Goal: Entertainment & Leisure: Consume media (video, audio)

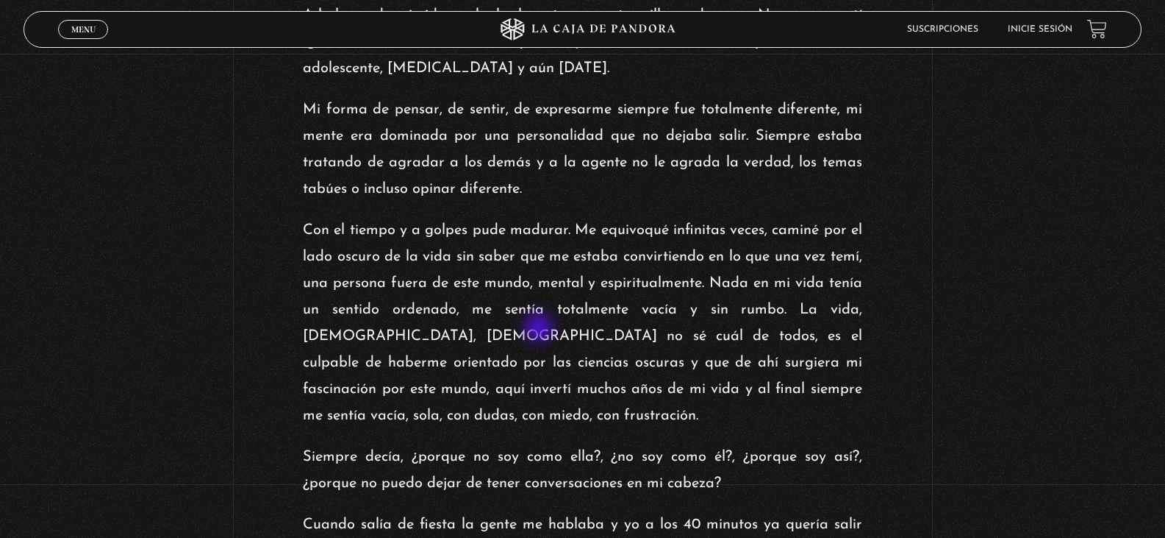
scroll to position [515, 0]
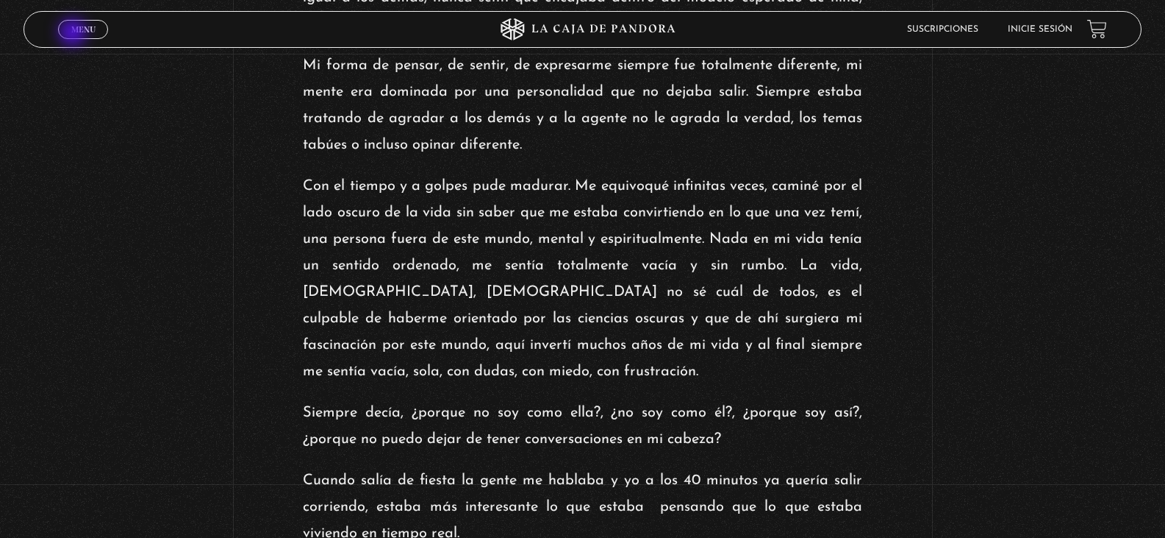
click at [75, 29] on span "Menu" at bounding box center [83, 29] width 24 height 9
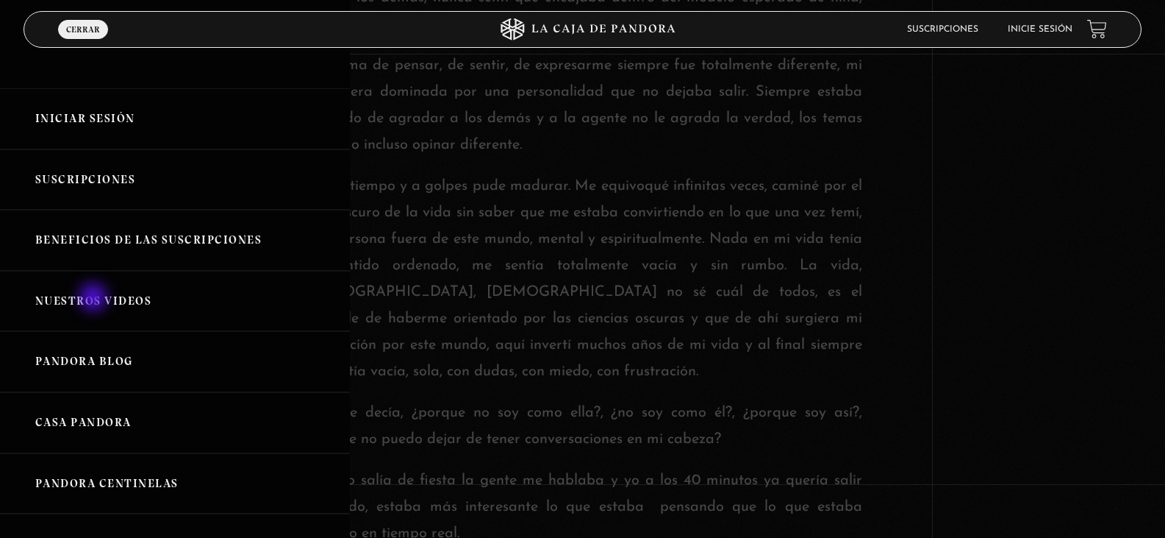
click at [95, 299] on link "Nuestros Videos" at bounding box center [175, 301] width 350 height 61
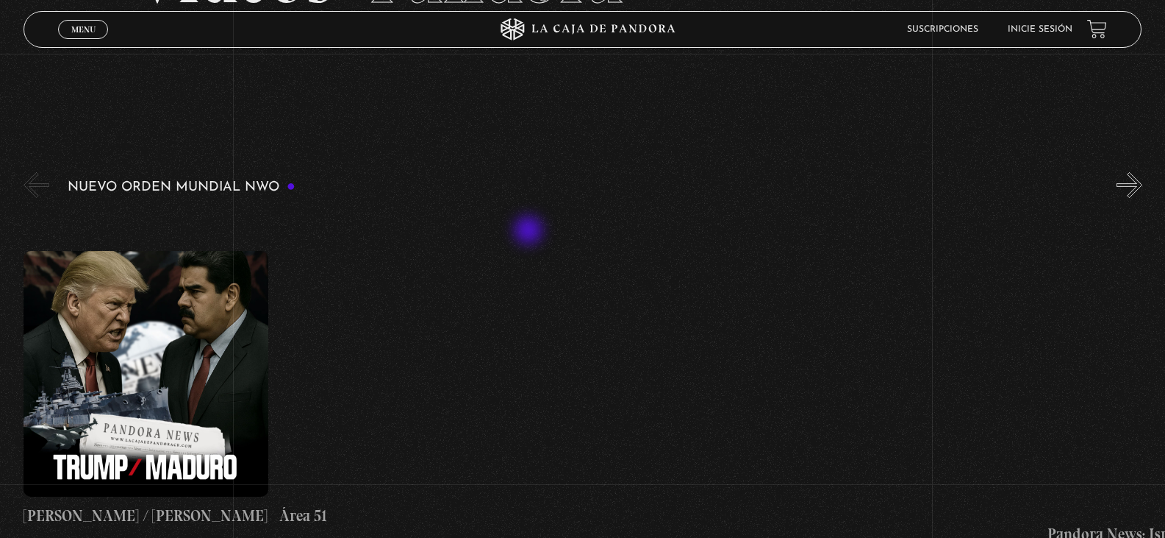
scroll to position [221, 0]
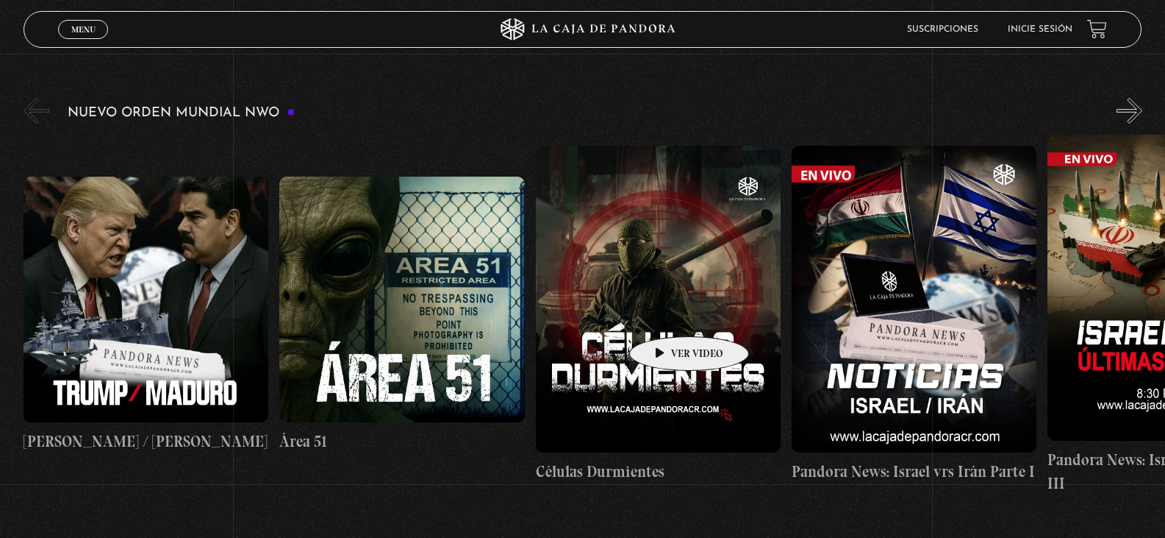
click at [666, 314] on figure at bounding box center [658, 299] width 245 height 307
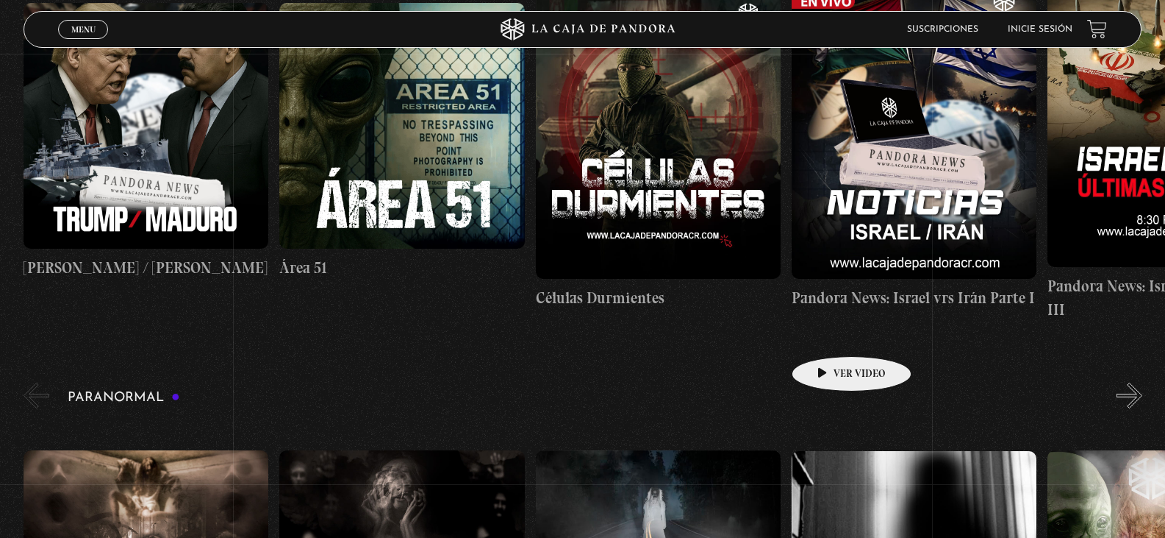
scroll to position [368, 0]
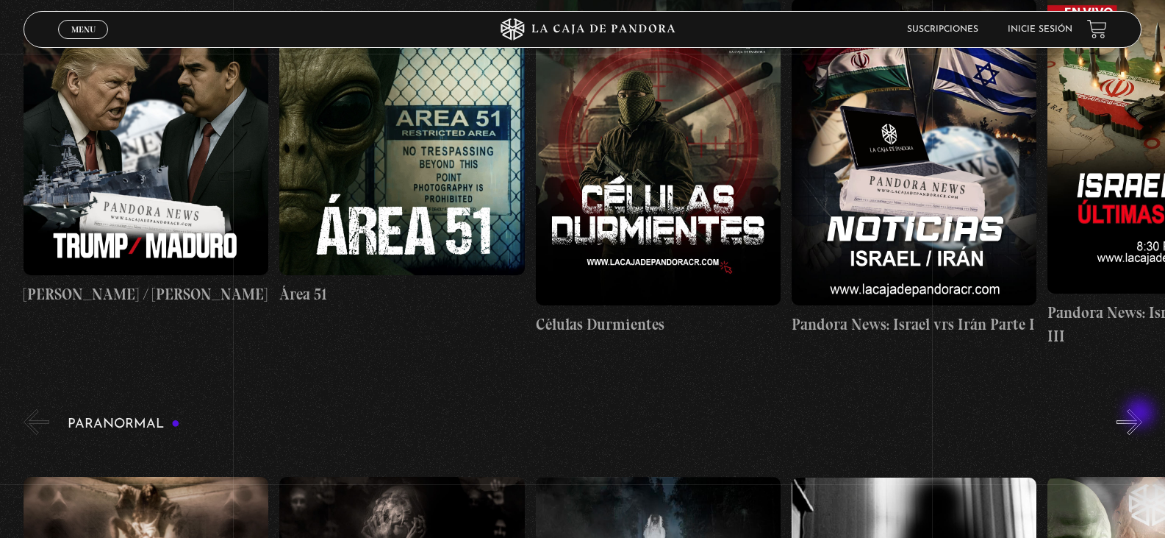
click at [1142, 414] on button "»" at bounding box center [1130, 422] width 26 height 26
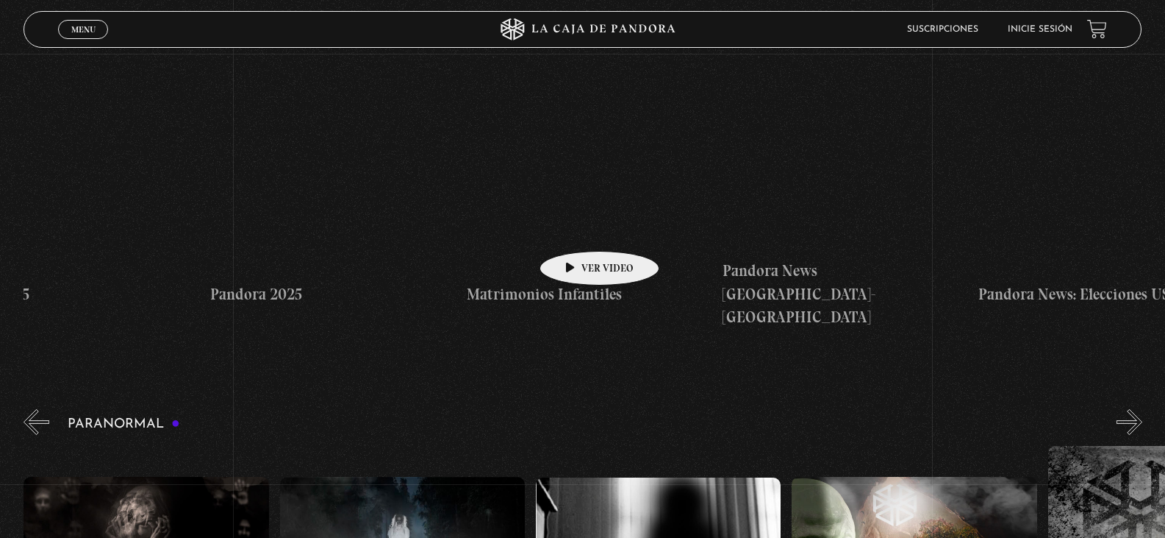
scroll to position [0, 2390]
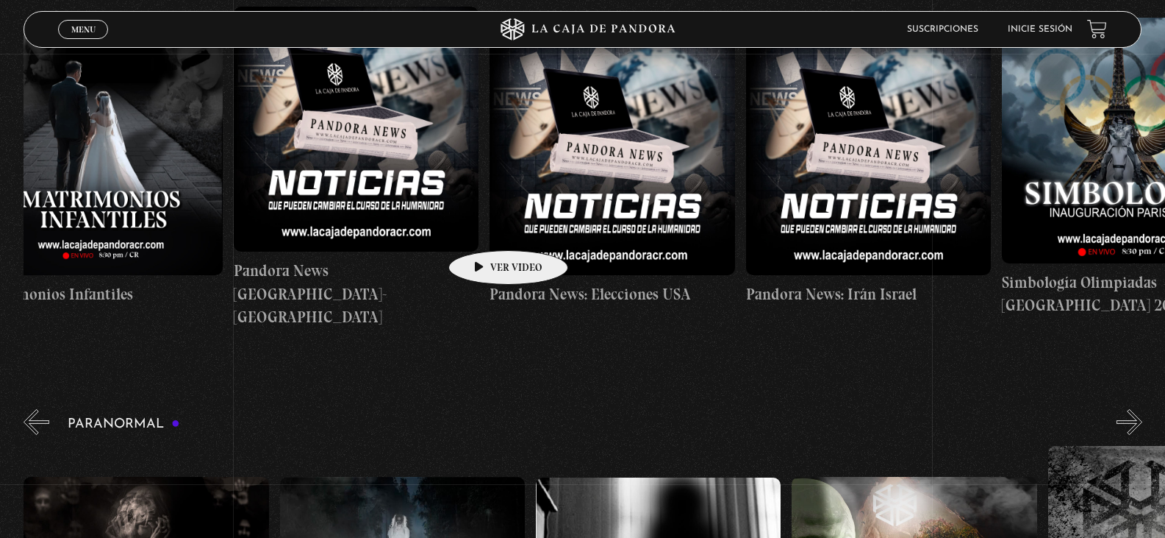
drag, startPoint x: 1021, startPoint y: 235, endPoint x: 480, endPoint y: 229, distance: 541.2
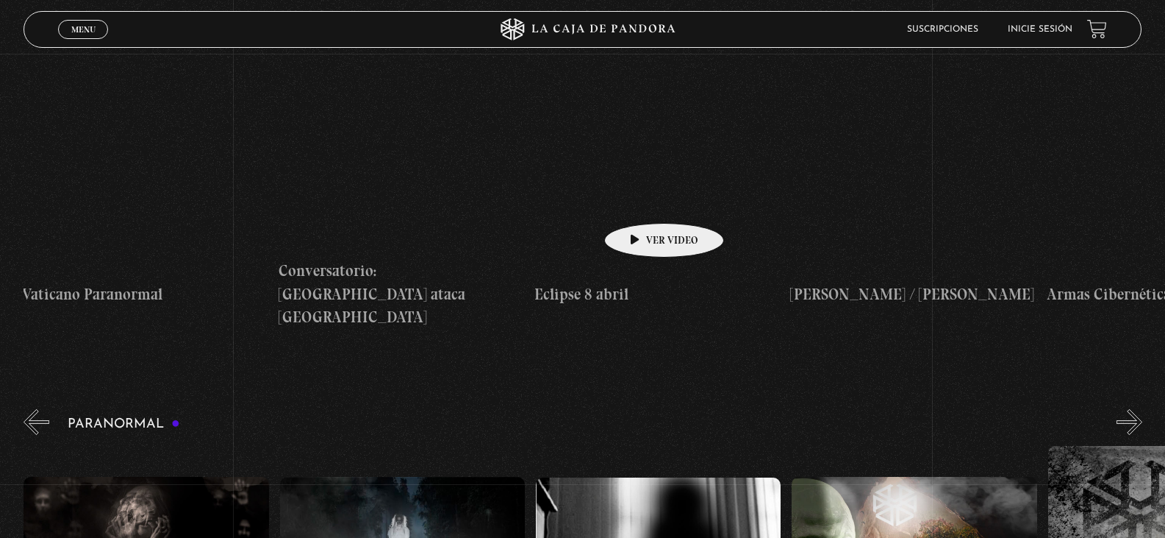
drag, startPoint x: 937, startPoint y: 195, endPoint x: 638, endPoint y: 201, distance: 299.3
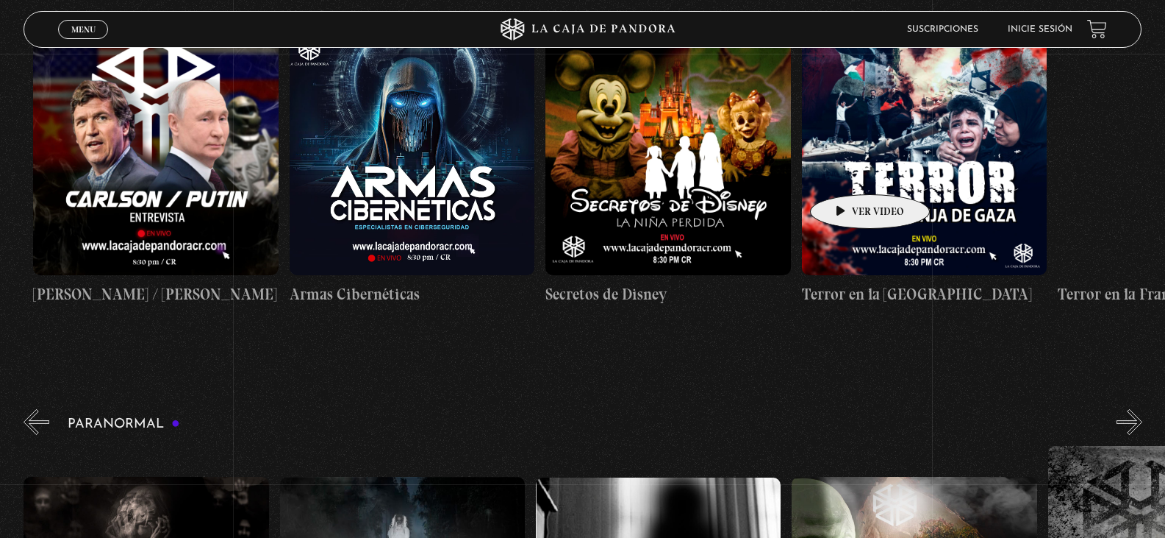
scroll to position [0, 5191]
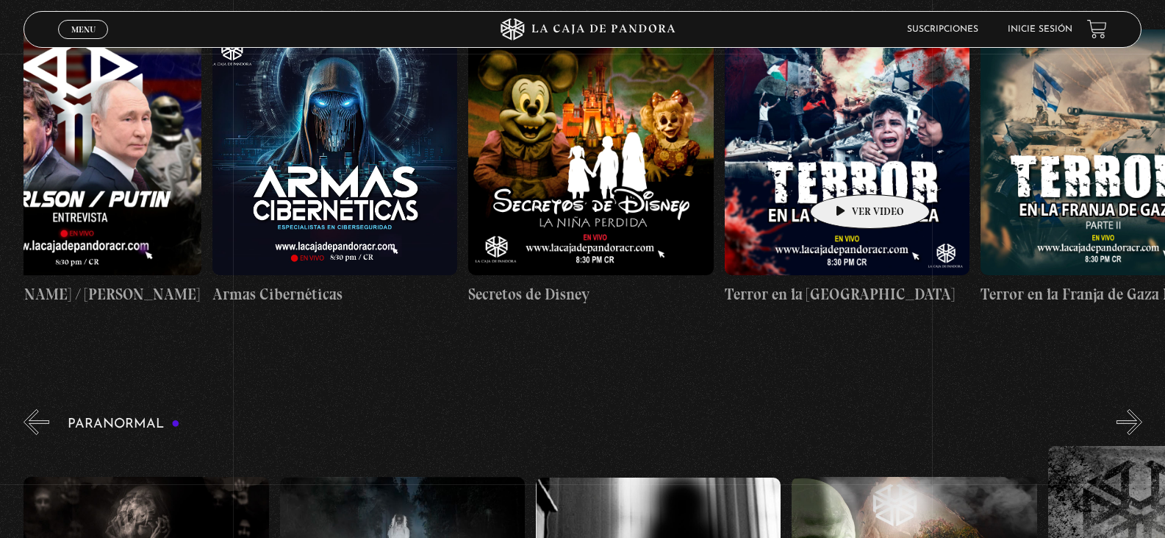
drag, startPoint x: 993, startPoint y: 163, endPoint x: 838, endPoint y: 173, distance: 154.7
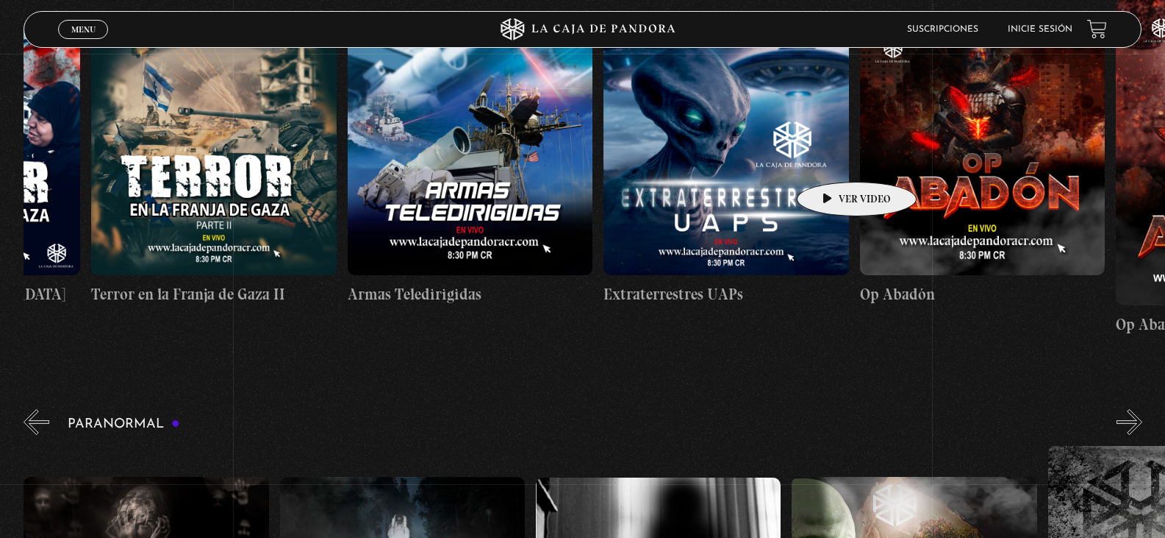
scroll to position [0, 6166]
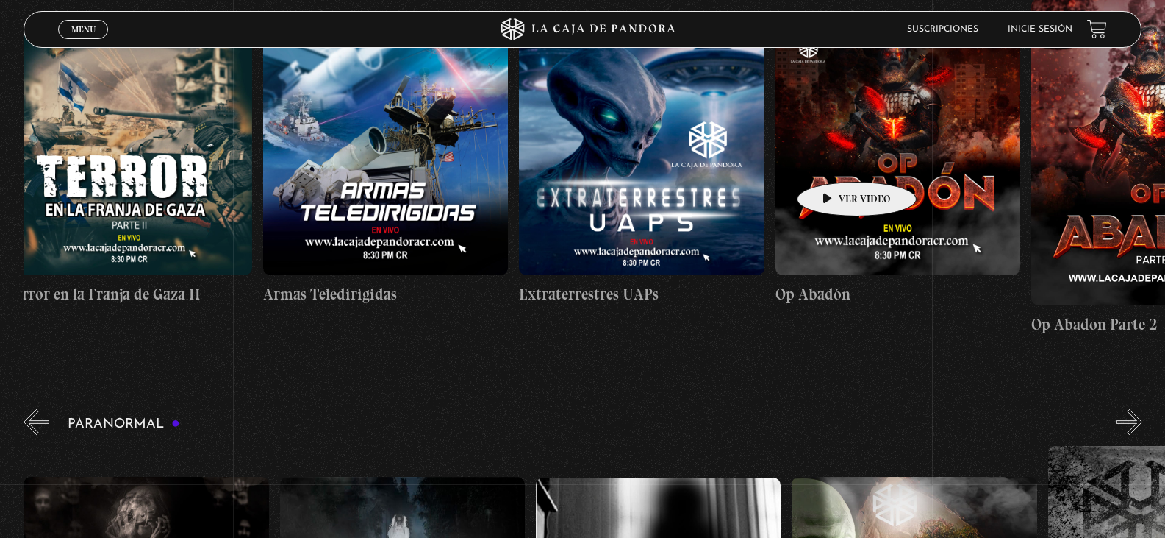
drag, startPoint x: 999, startPoint y: 162, endPoint x: 819, endPoint y: 160, distance: 179.4
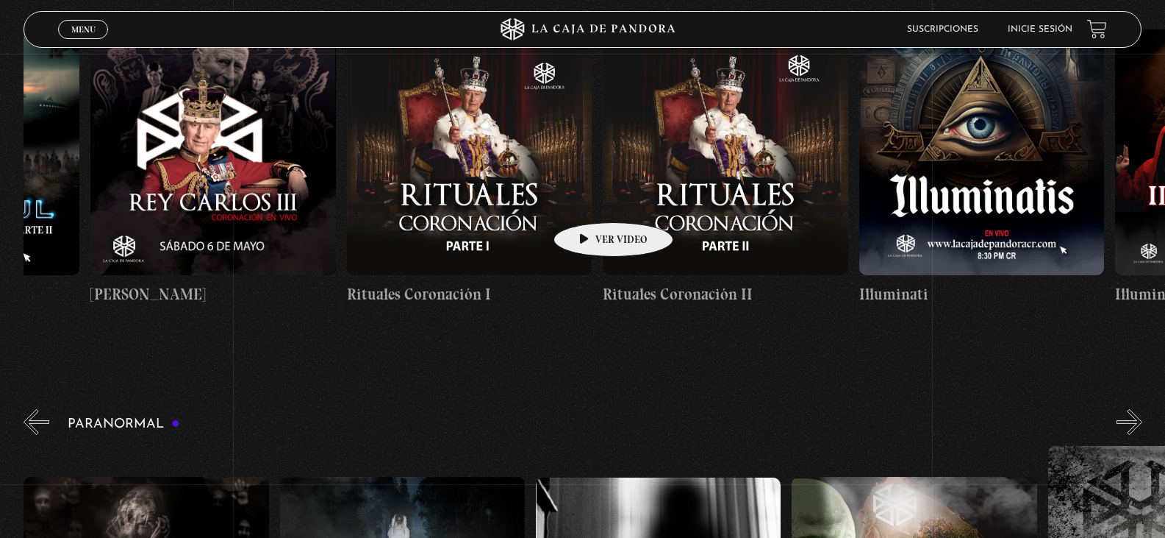
drag, startPoint x: 904, startPoint y: 185, endPoint x: 590, endPoint y: 200, distance: 313.6
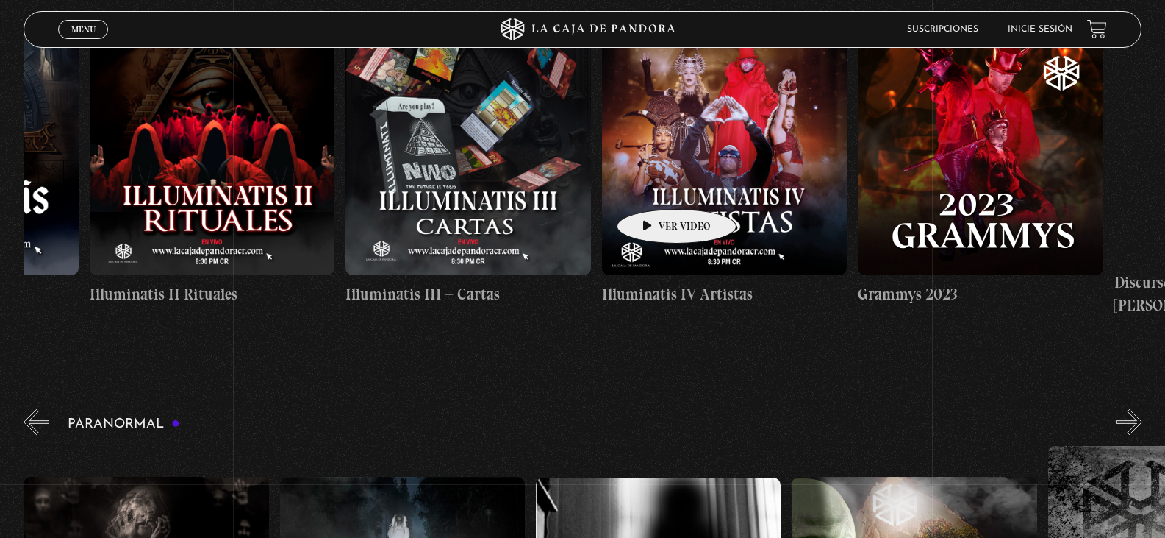
drag, startPoint x: 858, startPoint y: 185, endPoint x: 653, endPoint y: 187, distance: 205.2
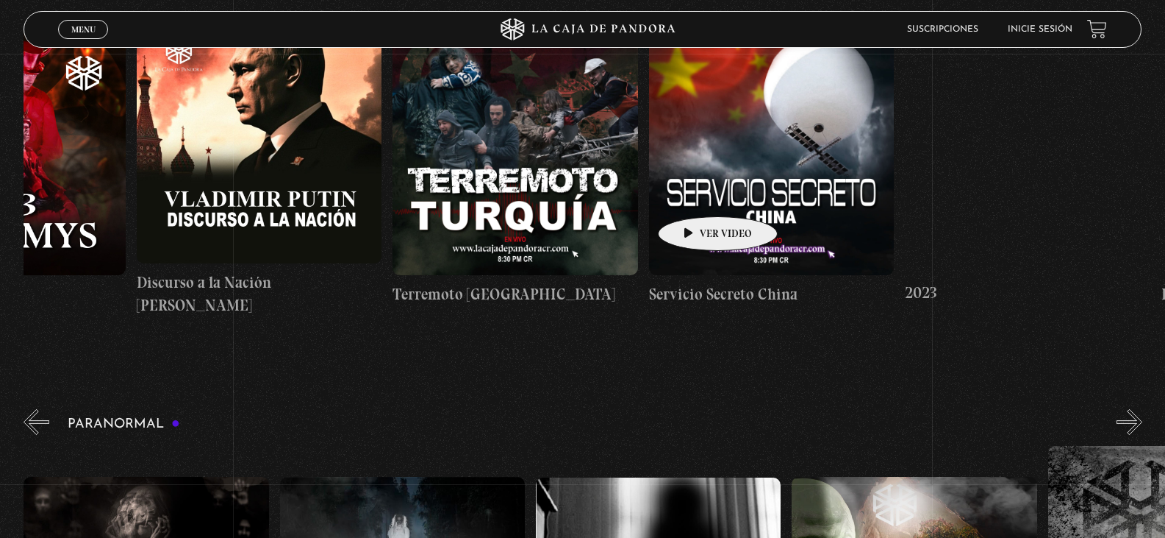
scroll to position [0, 9883]
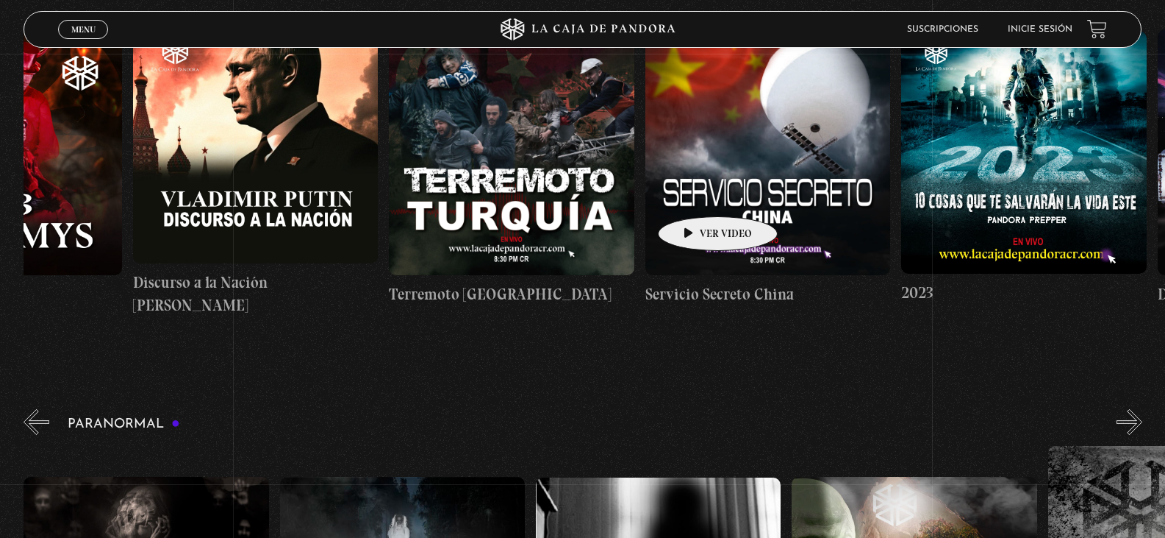
drag, startPoint x: 891, startPoint y: 186, endPoint x: 695, endPoint y: 194, distance: 196.5
click at [695, 194] on div "Trump / Maduro Área 51 Células Durmientes Pandora News: Israel vrs Irán Parte I…" at bounding box center [390, 167] width 20498 height 360
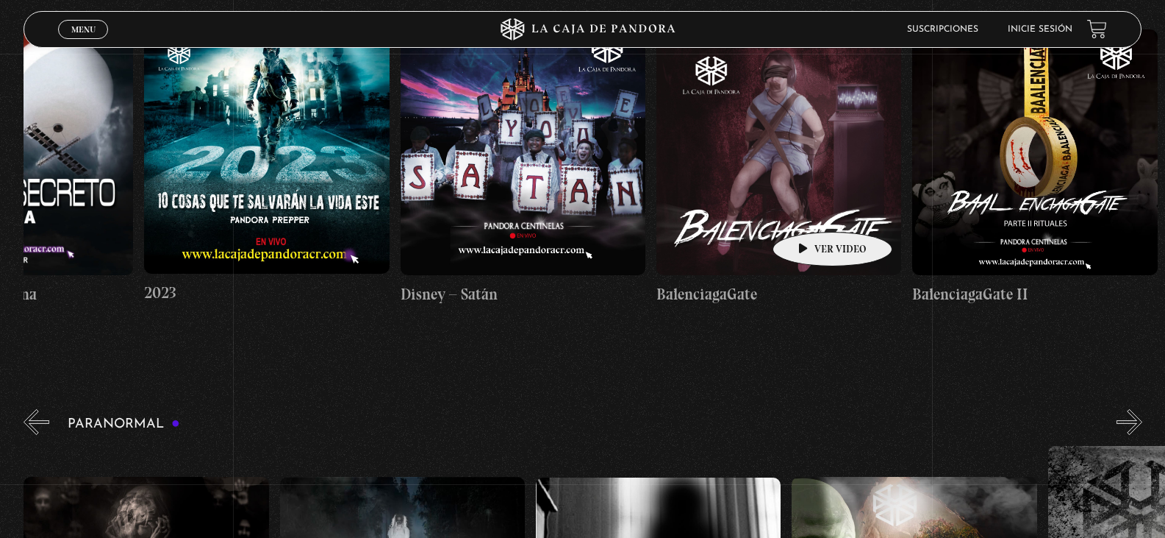
scroll to position [0, 10629]
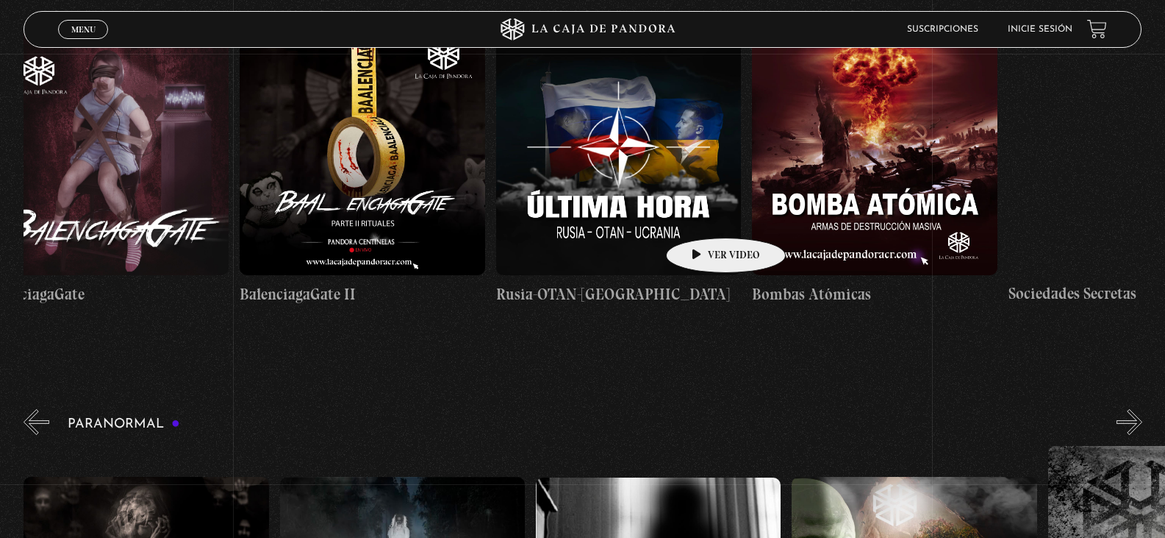
drag, startPoint x: 956, startPoint y: 203, endPoint x: 673, endPoint y: 216, distance: 283.4
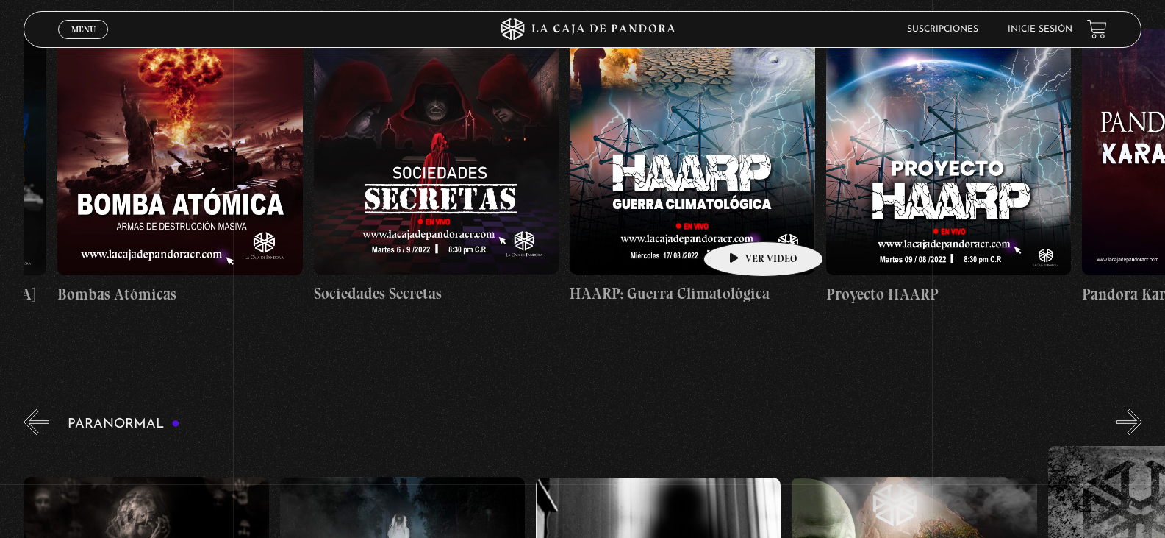
scroll to position [0, 12085]
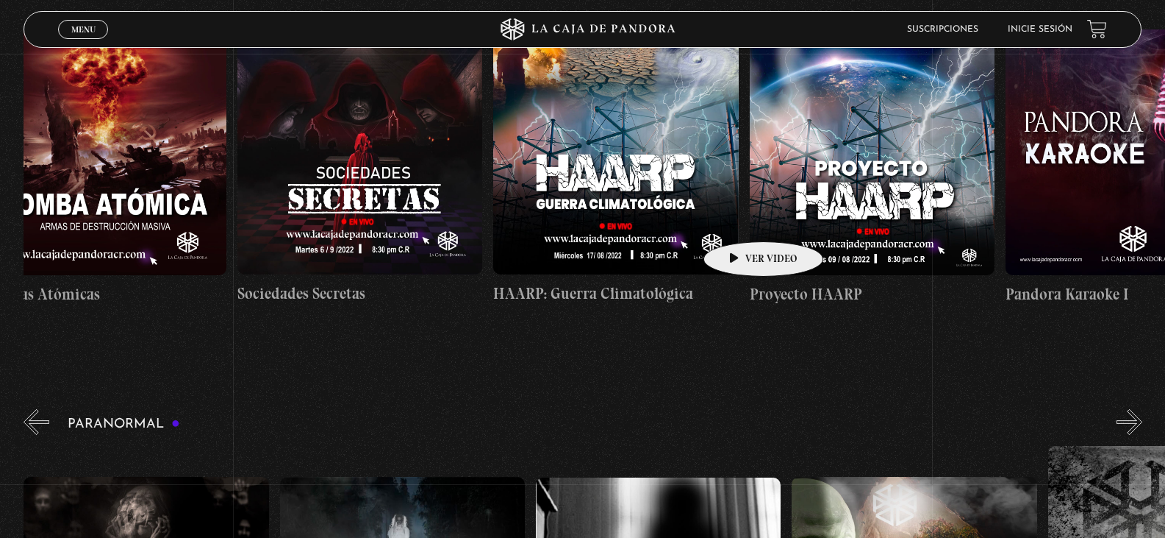
drag, startPoint x: 889, startPoint y: 207, endPoint x: 735, endPoint y: 218, distance: 154.1
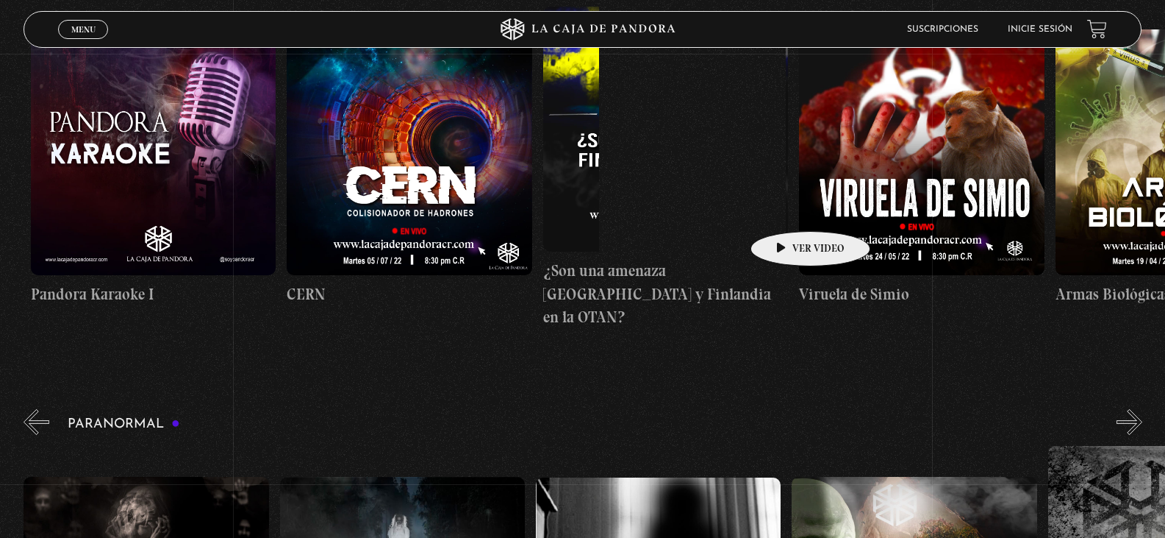
scroll to position [0, 13063]
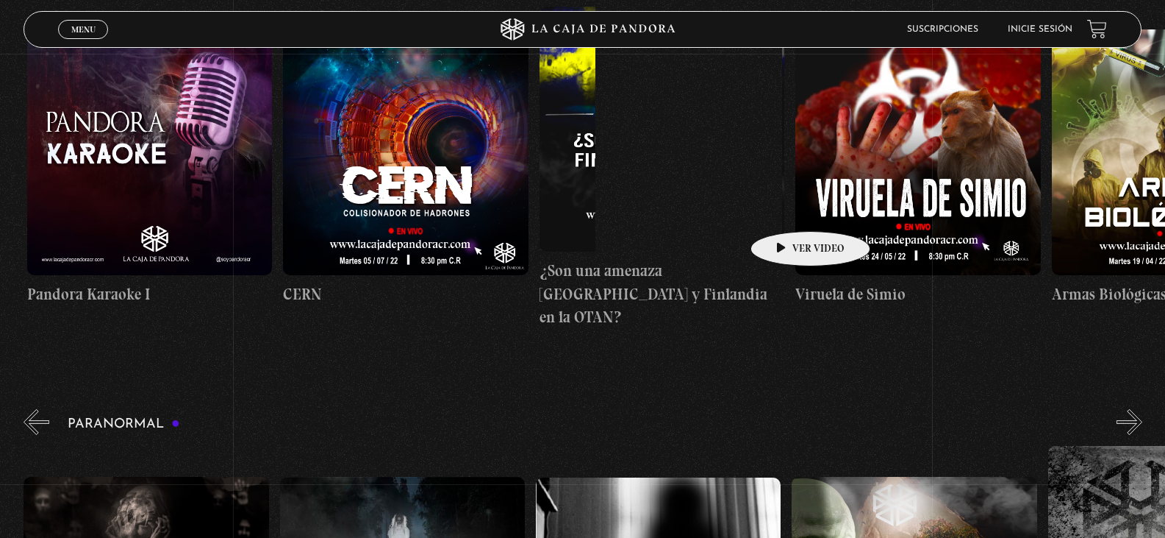
drag, startPoint x: 936, startPoint y: 204, endPoint x: 785, endPoint y: 209, distance: 151.6
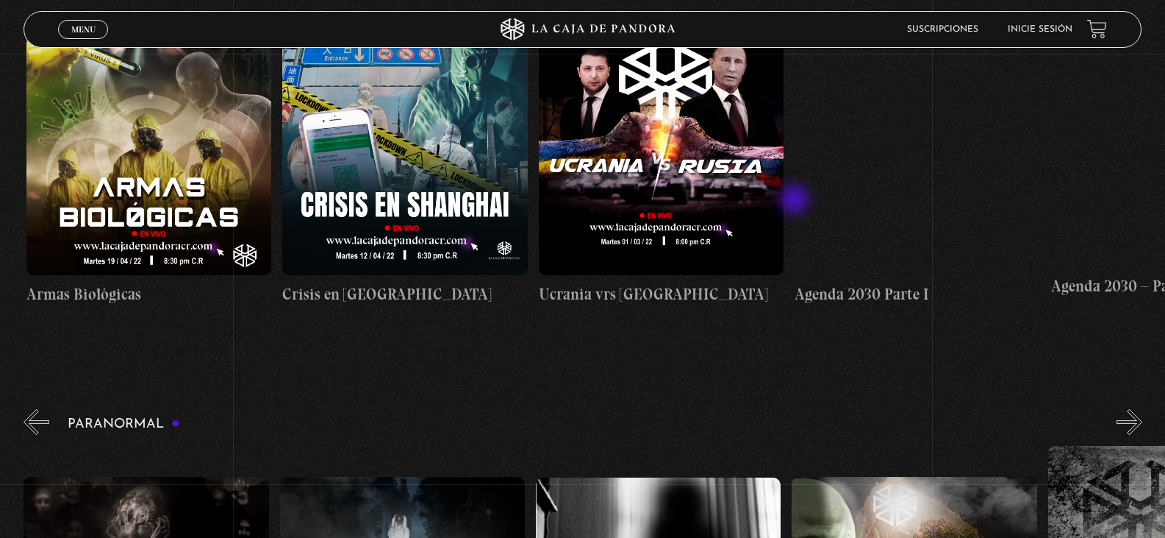
scroll to position [0, 14092]
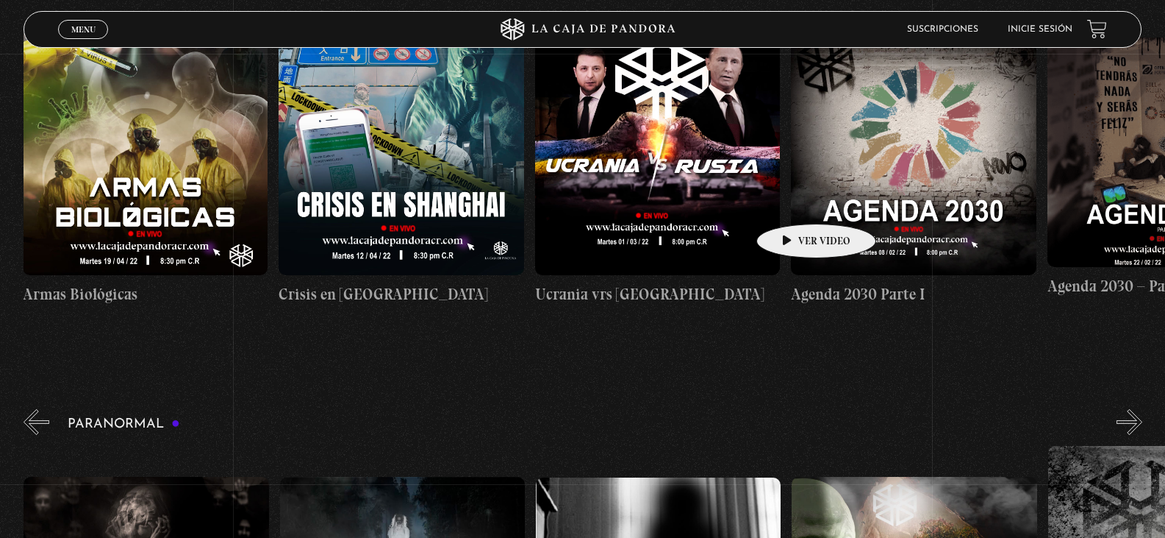
drag, startPoint x: 999, startPoint y: 199, endPoint x: 793, endPoint y: 201, distance: 205.9
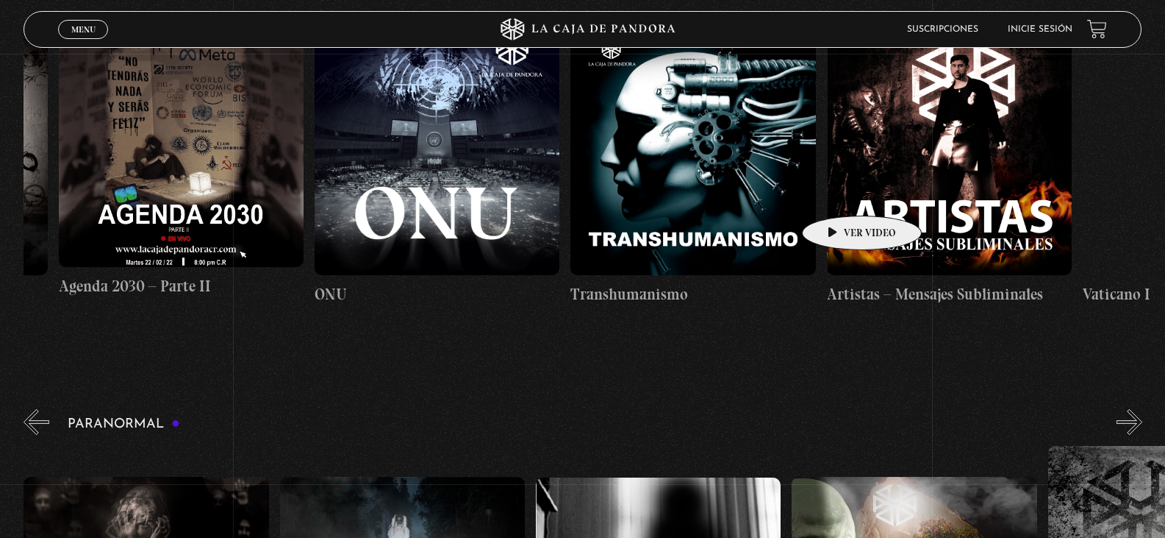
scroll to position [0, 15096]
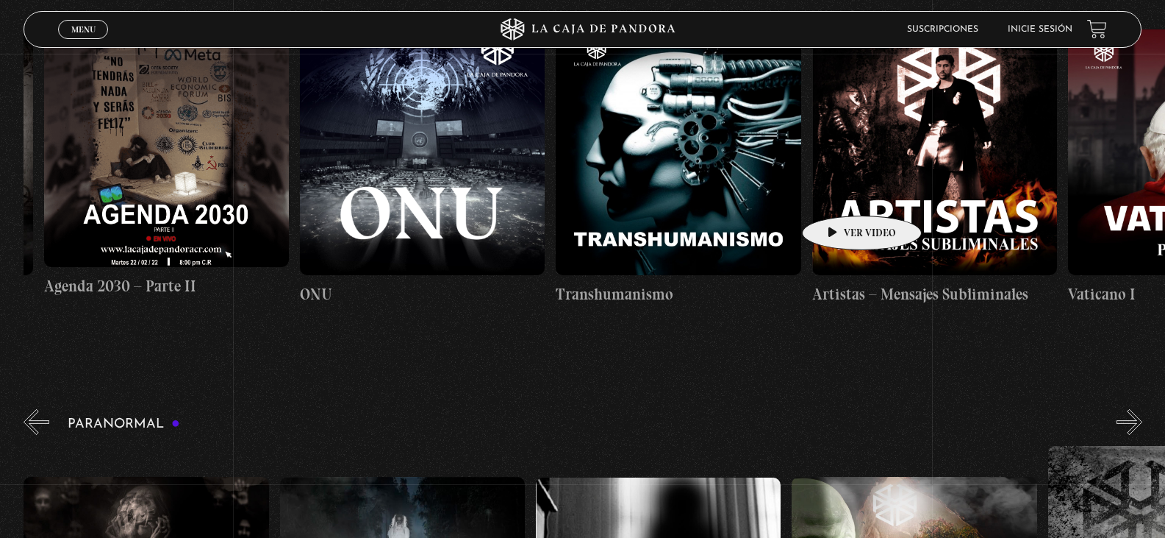
drag, startPoint x: 973, startPoint y: 191, endPoint x: 838, endPoint y: 193, distance: 135.3
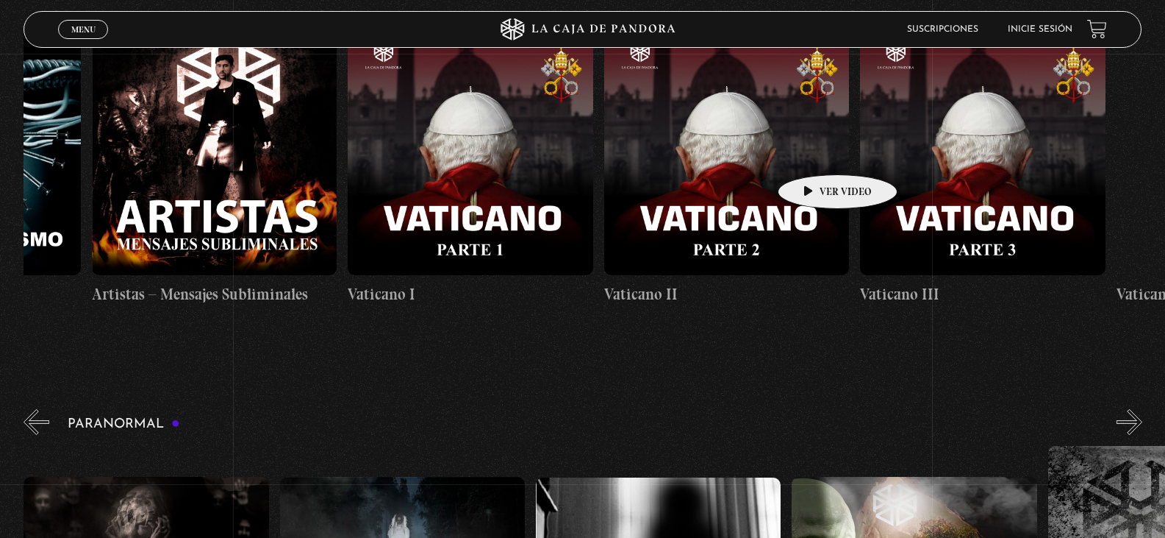
drag, startPoint x: 943, startPoint y: 144, endPoint x: 811, endPoint y: 152, distance: 131.9
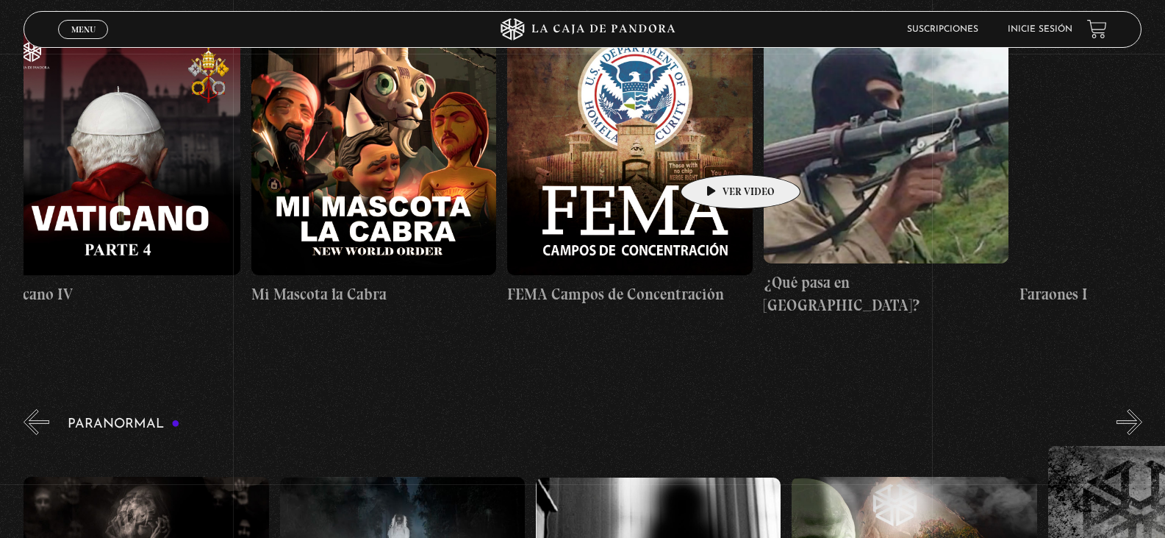
drag, startPoint x: 810, startPoint y: 153, endPoint x: 685, endPoint y: 154, distance: 124.3
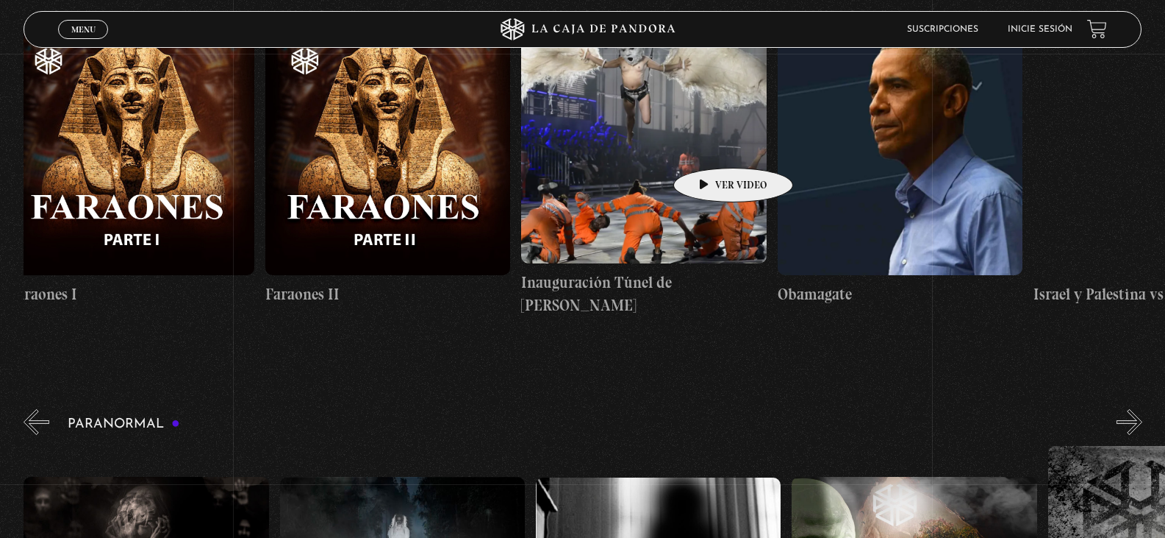
drag, startPoint x: 733, startPoint y: 143, endPoint x: 672, endPoint y: 147, distance: 61.2
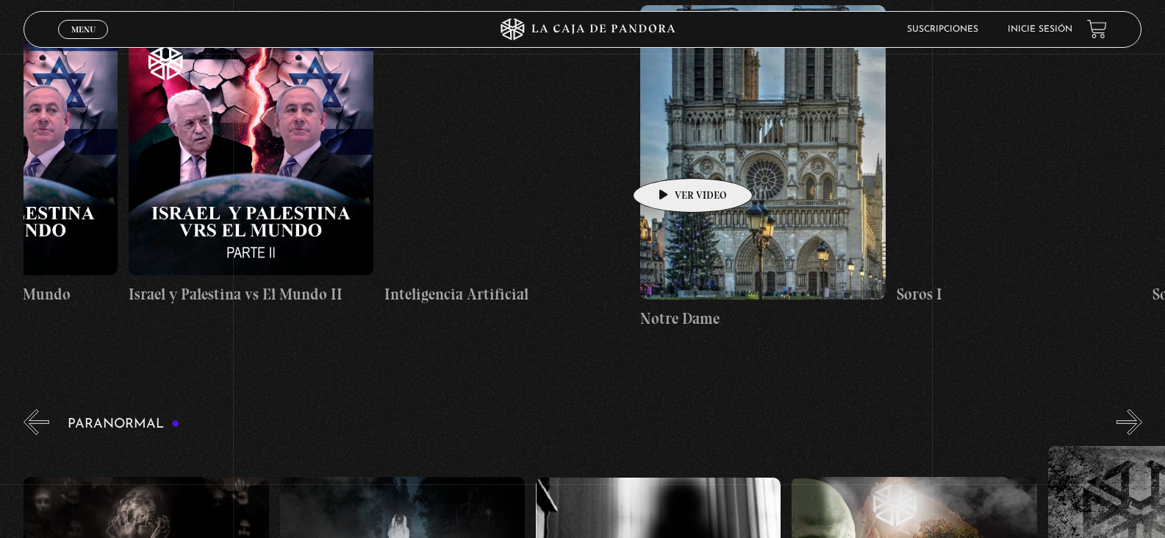
scroll to position [0, 19122]
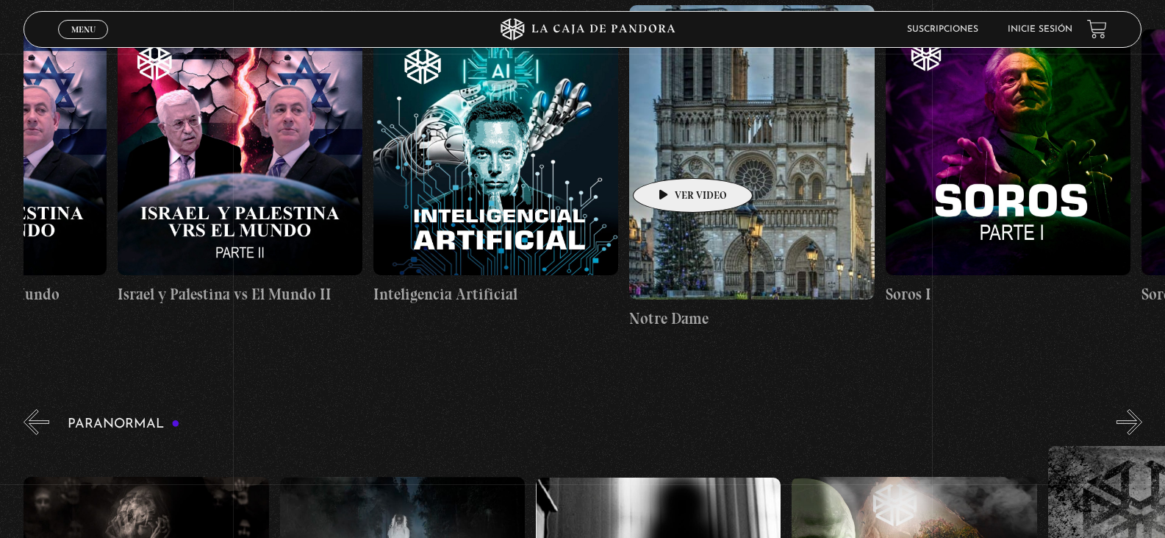
drag, startPoint x: 904, startPoint y: 153, endPoint x: 669, endPoint y: 156, distance: 234.6
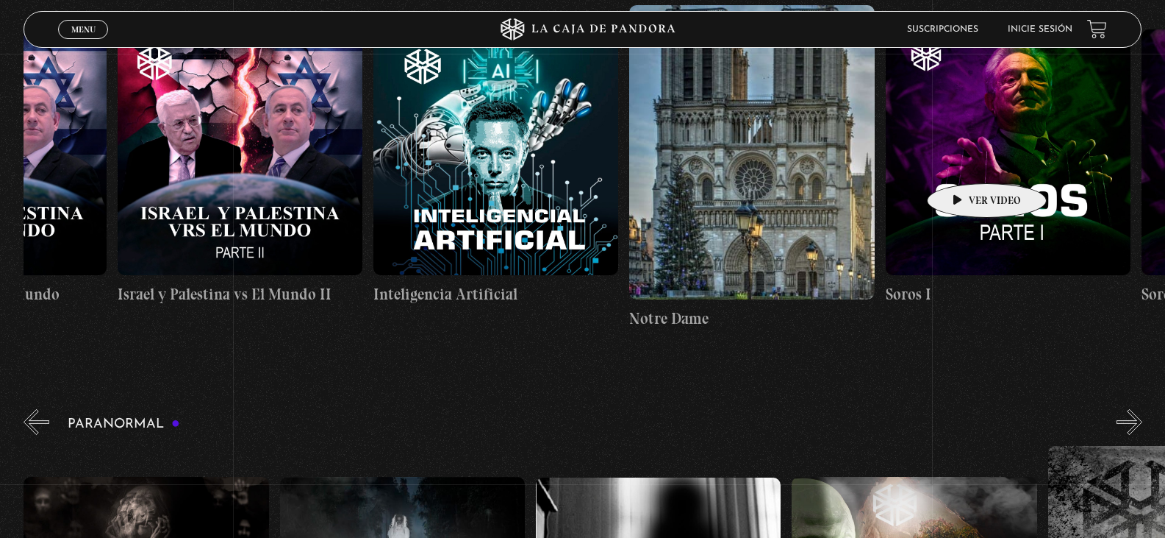
scroll to position [0, 19345]
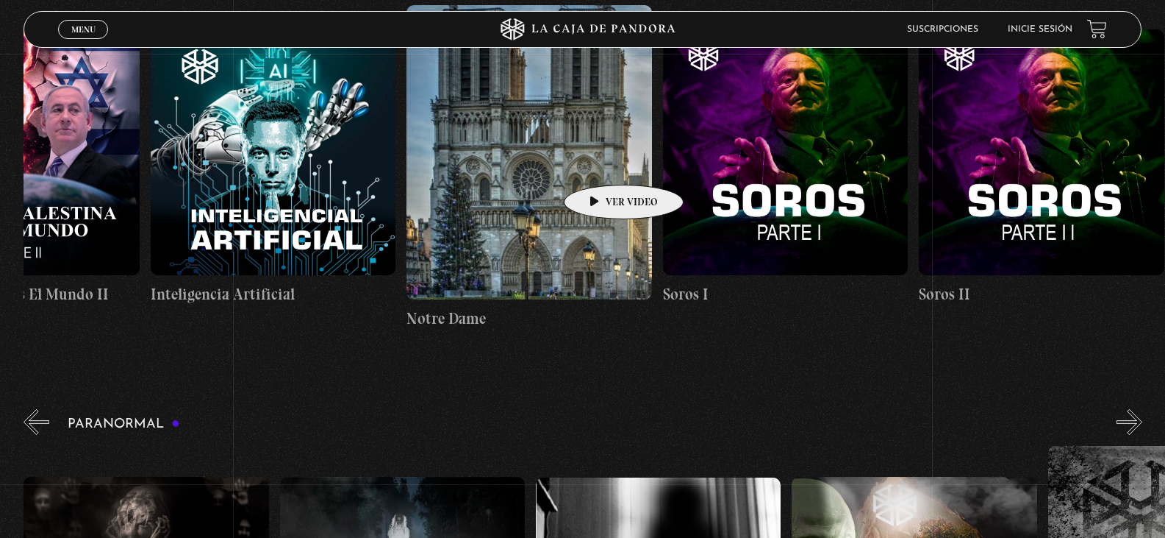
drag, startPoint x: 871, startPoint y: 161, endPoint x: 590, endPoint y: 164, distance: 280.9
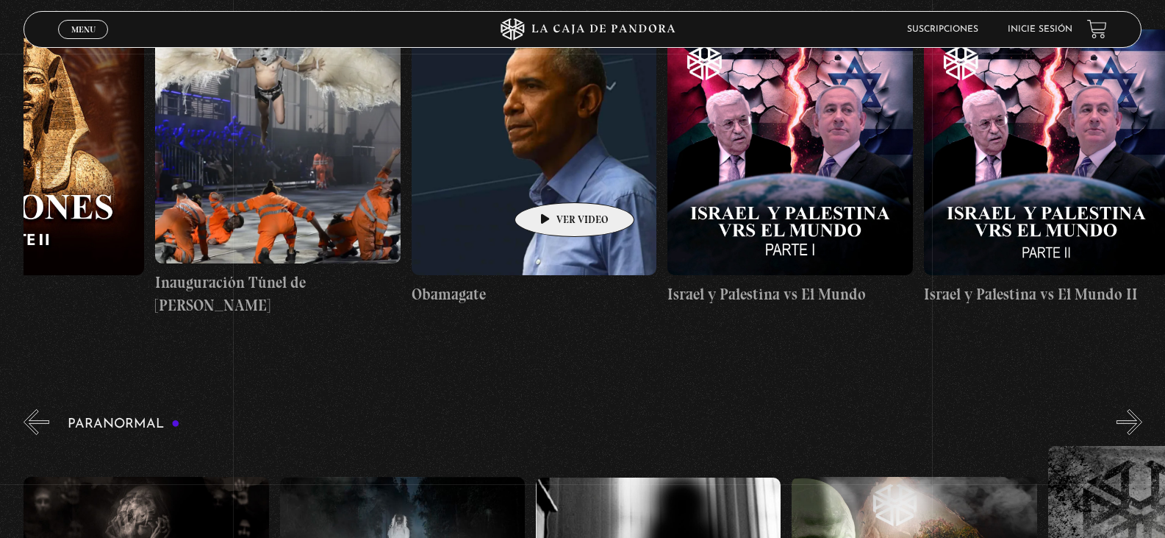
scroll to position [0, 17543]
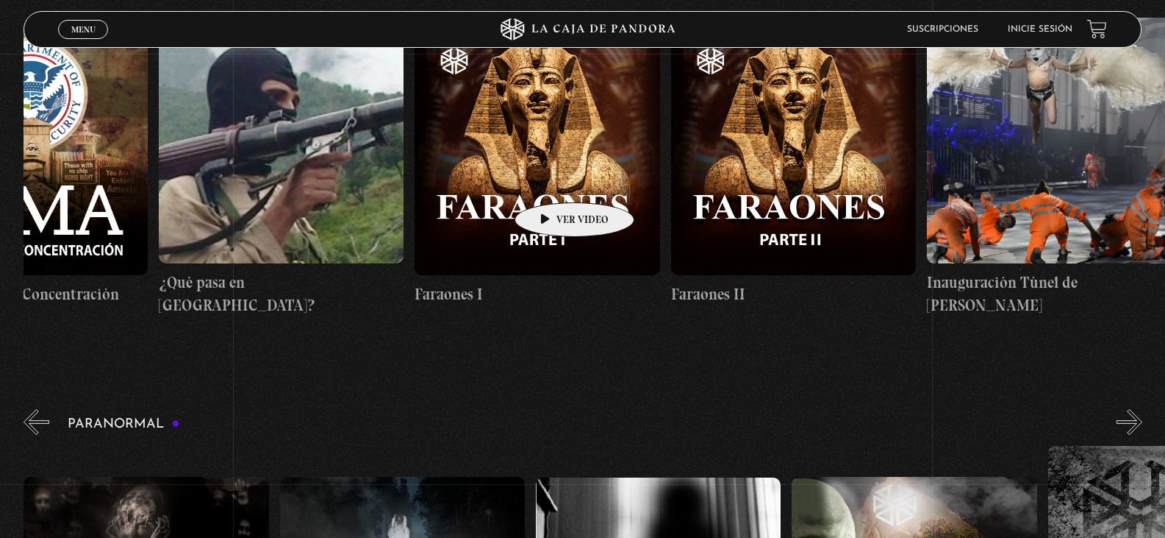
drag, startPoint x: 326, startPoint y: 189, endPoint x: 687, endPoint y: 179, distance: 360.5
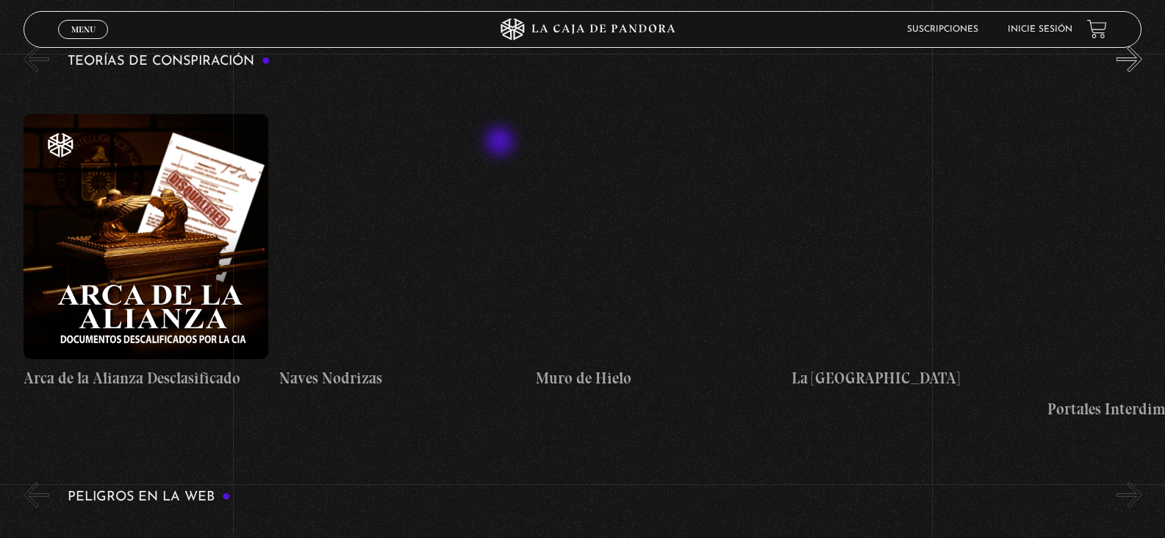
scroll to position [2500, 0]
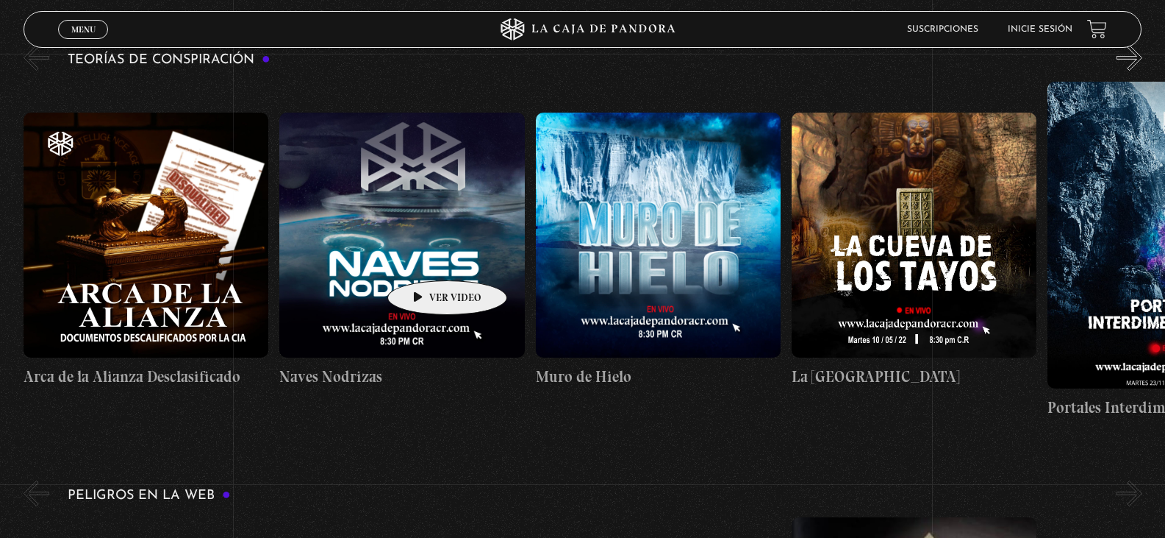
click at [424, 258] on figure at bounding box center [401, 235] width 245 height 245
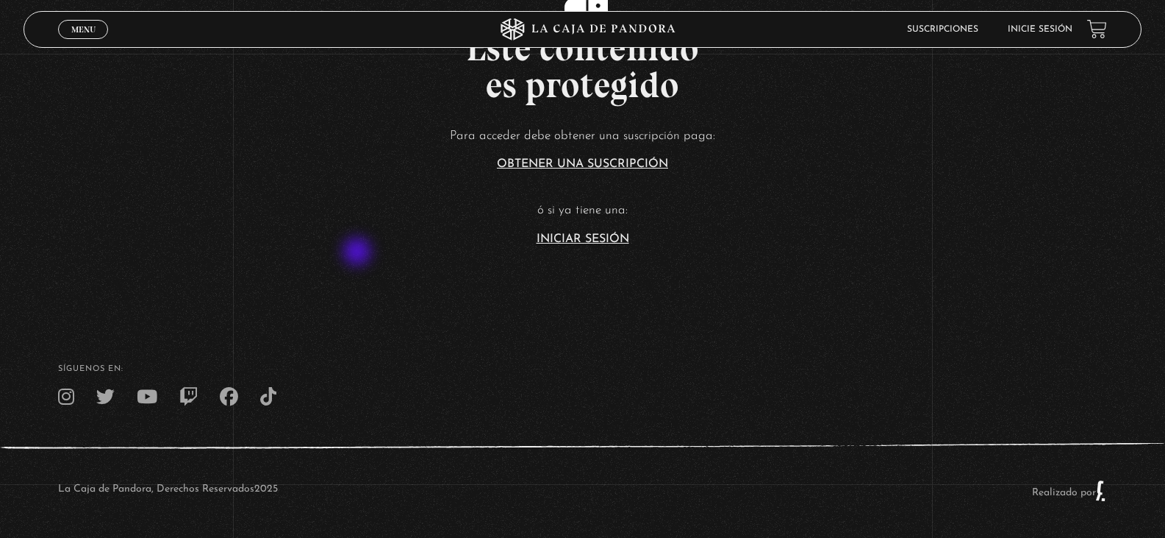
scroll to position [118, 0]
click at [145, 400] on icon at bounding box center [147, 396] width 21 height 18
